Goal: Find specific page/section

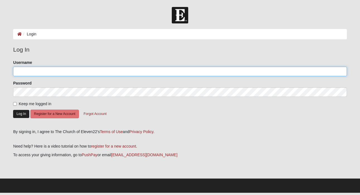
type input "t.annis"
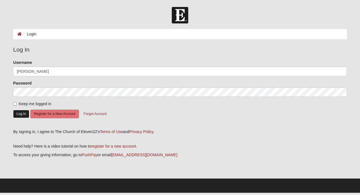
click at [16, 114] on button "Log In" at bounding box center [21, 114] width 16 height 8
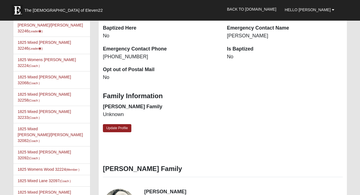
scroll to position [168, 0]
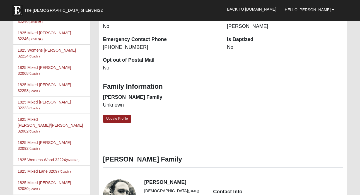
click at [50, 30] on li "1825 Mixed Annis 32246 (Leader )" at bounding box center [51, 36] width 77 height 18
click at [50, 31] on link "1825 Mixed Annis 32246 (Leader )" at bounding box center [44, 36] width 53 height 10
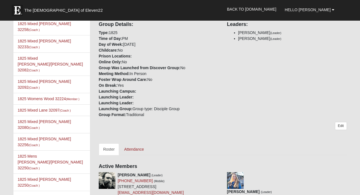
scroll to position [132, 0]
